Goal: Task Accomplishment & Management: Manage account settings

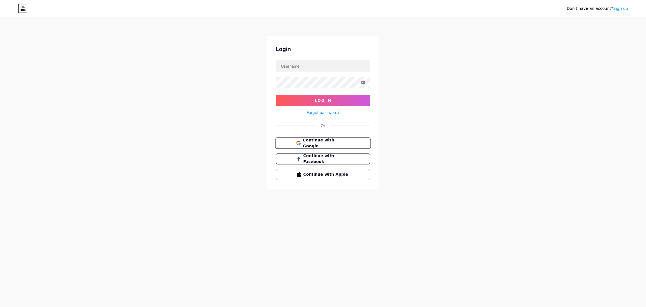
click at [356, 142] on button "Continue with Google" at bounding box center [323, 142] width 96 height 11
click at [336, 128] on div "Login Log In Forgot password? Or There is already an account created with your …" at bounding box center [323, 120] width 112 height 168
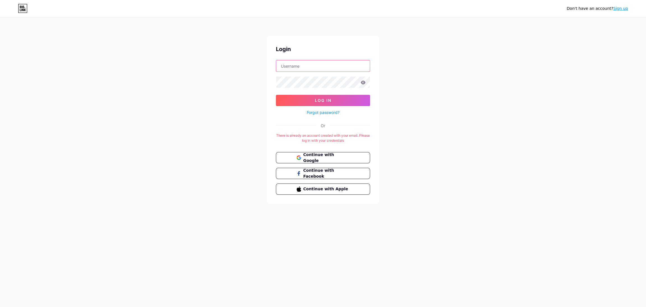
click at [337, 69] on input "text" at bounding box center [323, 65] width 94 height 11
type input "[PERSON_NAME][EMAIL_ADDRESS][PERSON_NAME][DOMAIN_NAME]"
click at [276, 95] on button "Log In" at bounding box center [323, 100] width 94 height 11
